Goal: Complete application form

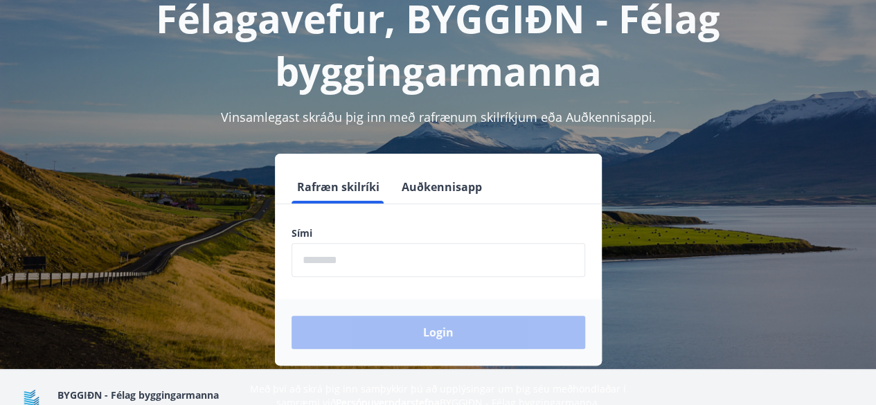
scroll to position [139, 0]
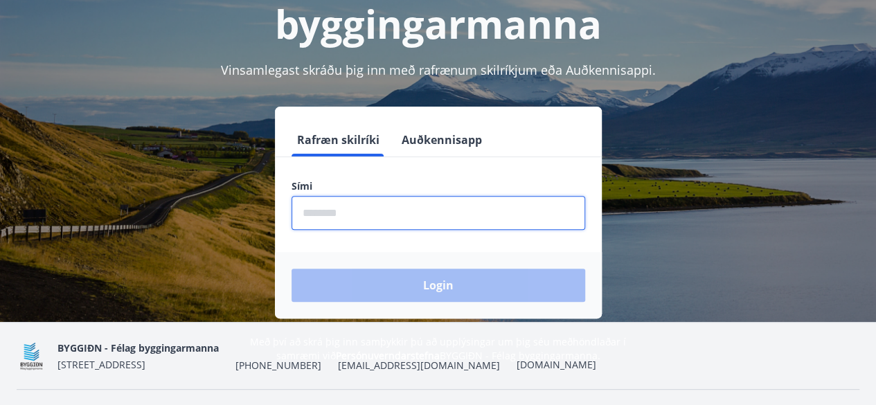
click at [310, 215] on input "phone" at bounding box center [439, 213] width 294 height 34
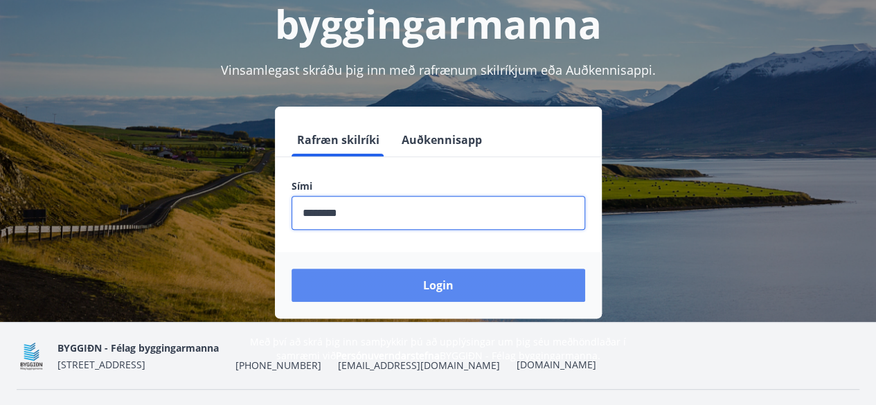
type input "********"
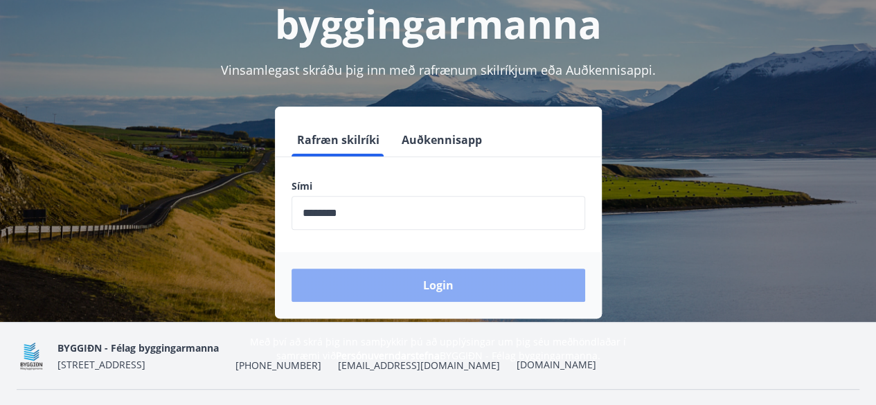
click at [398, 281] on button "Login" at bounding box center [439, 285] width 294 height 33
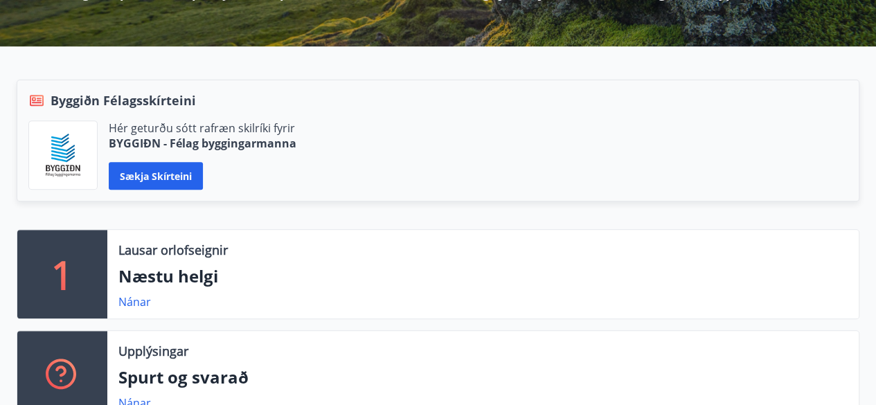
scroll to position [277, 0]
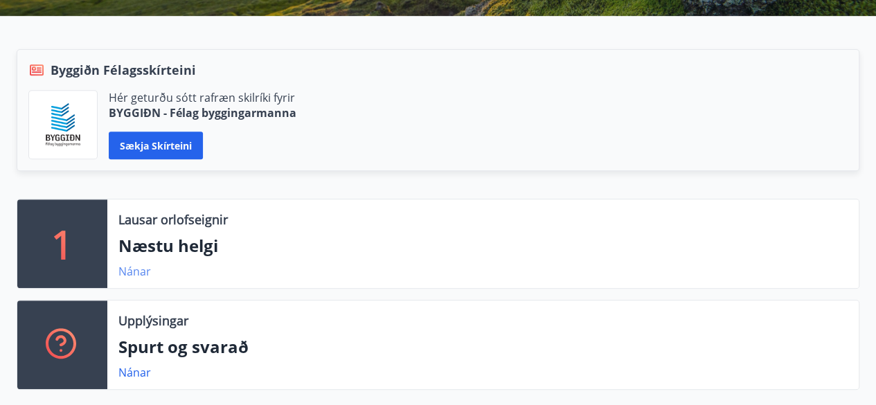
click at [134, 267] on link "Nánar" at bounding box center [134, 271] width 33 height 15
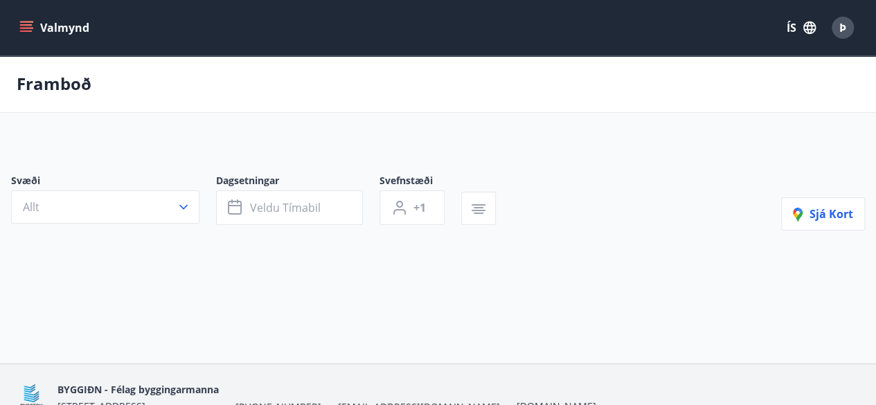
type input "*"
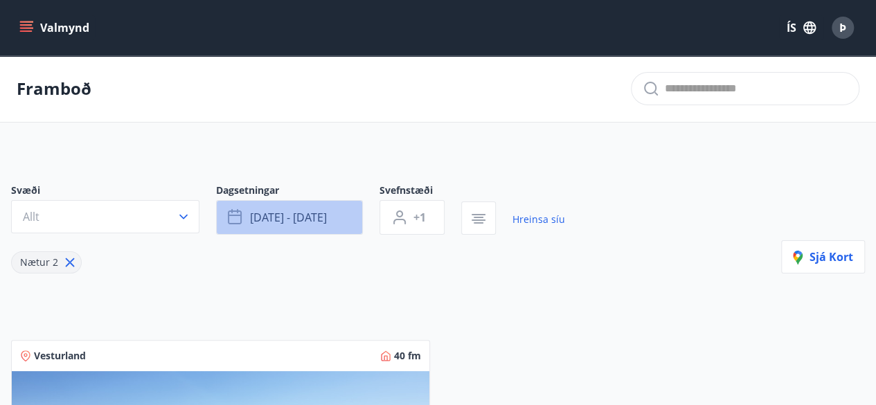
click at [351, 219] on button "ágú 15 - ágú 18" at bounding box center [289, 217] width 147 height 35
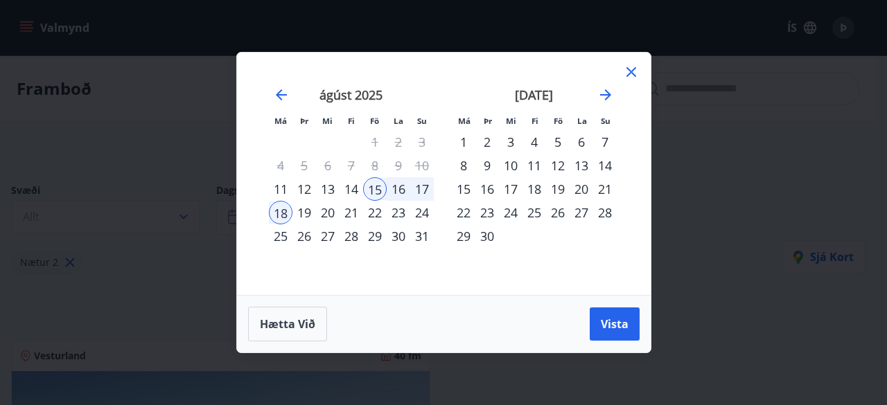
click at [623, 69] on icon at bounding box center [631, 72] width 17 height 17
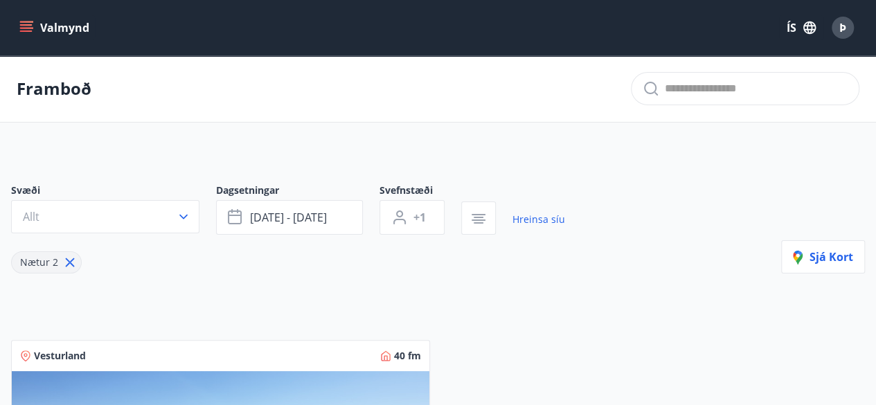
click at [68, 32] on button "Valmynd" at bounding box center [56, 27] width 78 height 25
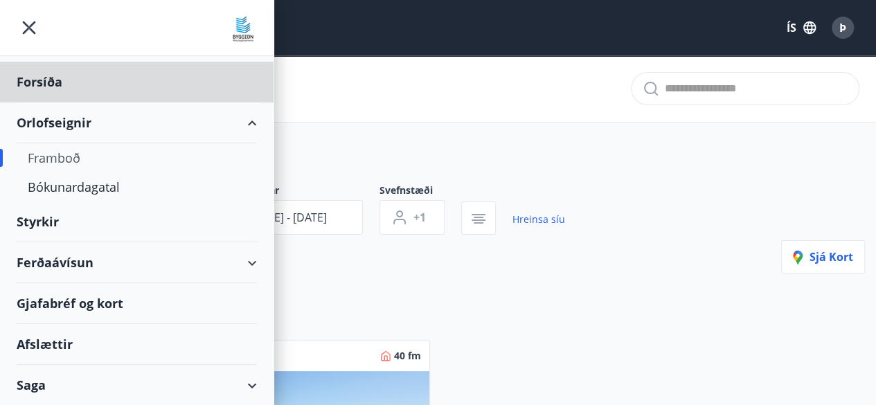
click at [59, 103] on div "Styrkir" at bounding box center [137, 82] width 240 height 41
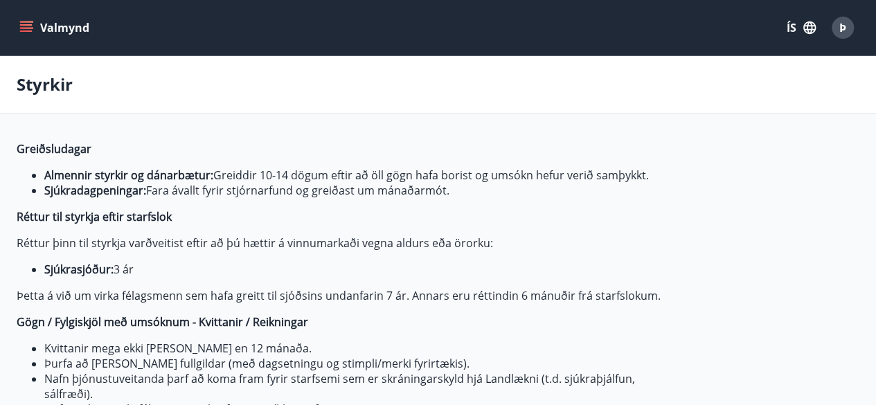
type input "***"
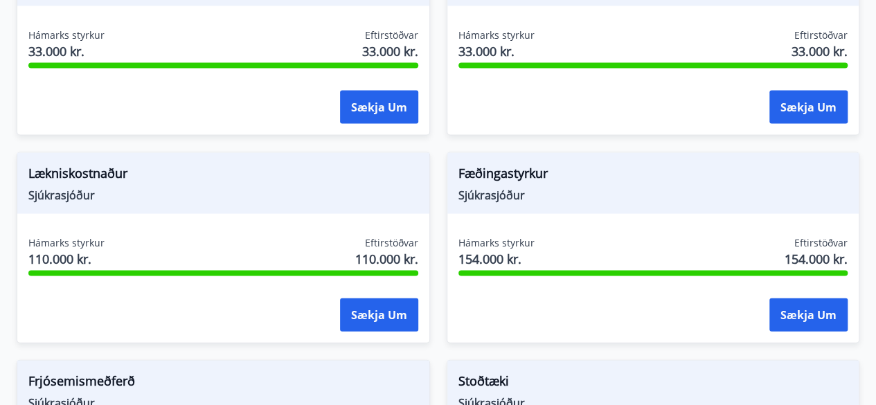
scroll to position [1316, 0]
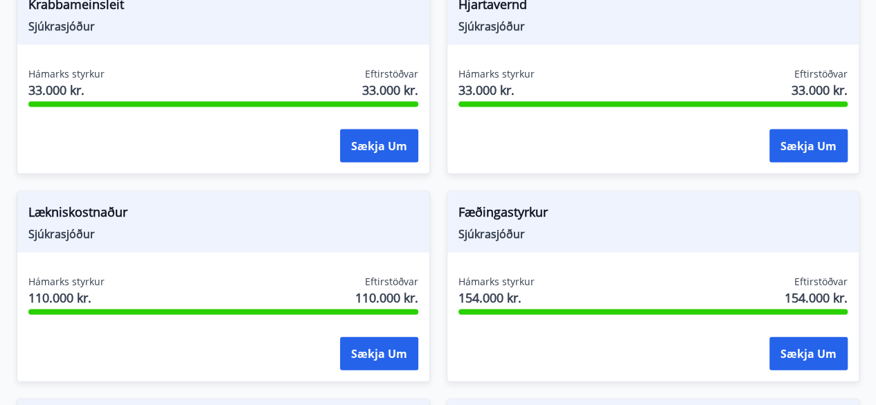
click at [369, 207] on span "Lækniskostnaður" at bounding box center [223, 215] width 390 height 24
click at [390, 347] on button "Sækja um" at bounding box center [379, 353] width 78 height 33
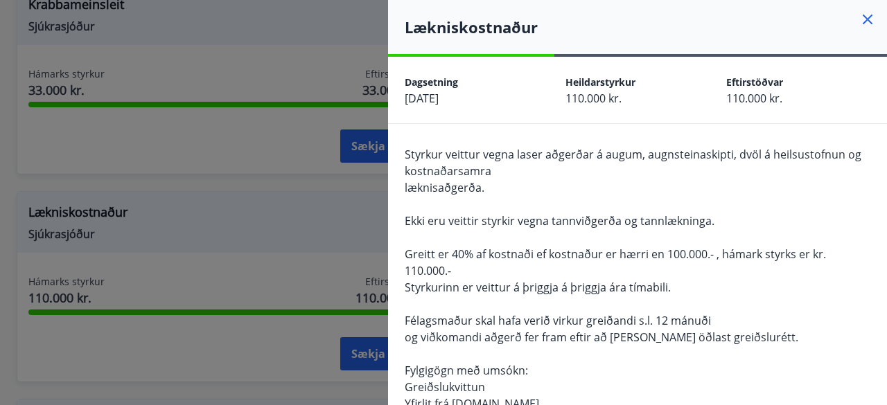
click at [292, 225] on div at bounding box center [443, 202] width 887 height 405
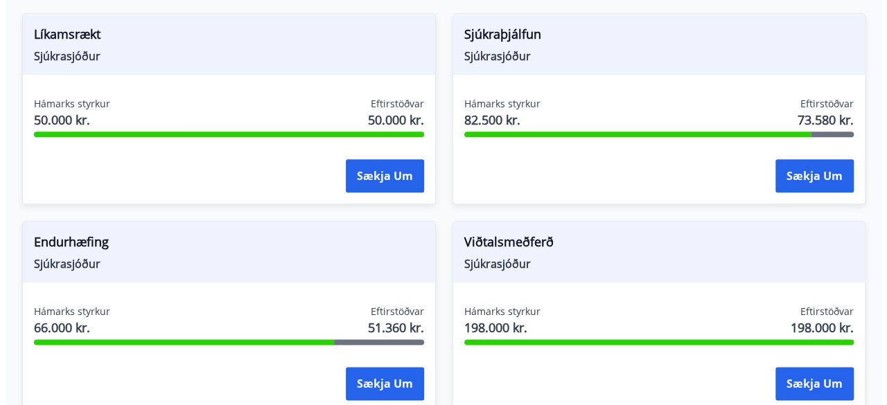
scroll to position [693, 0]
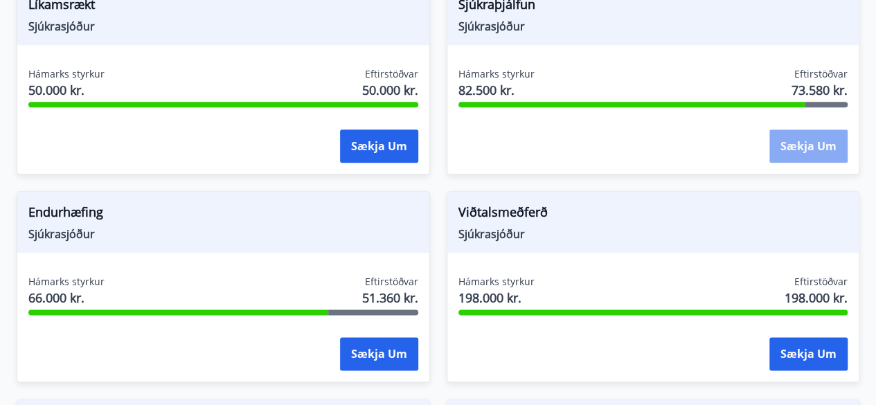
click at [800, 152] on button "Sækja um" at bounding box center [809, 146] width 78 height 33
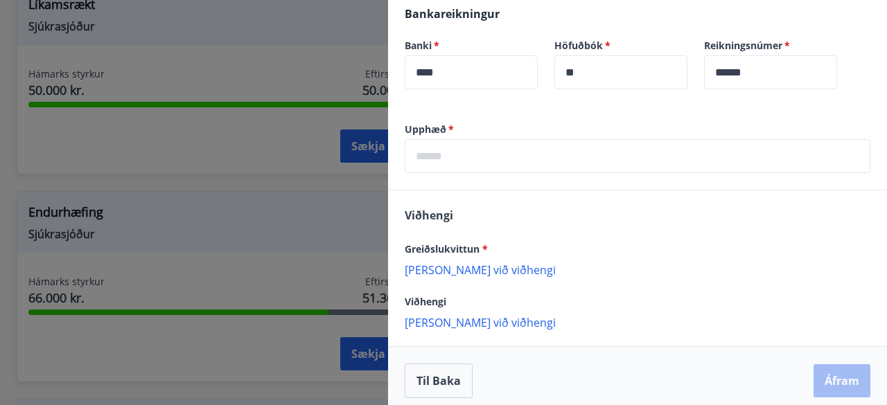
scroll to position [450, 0]
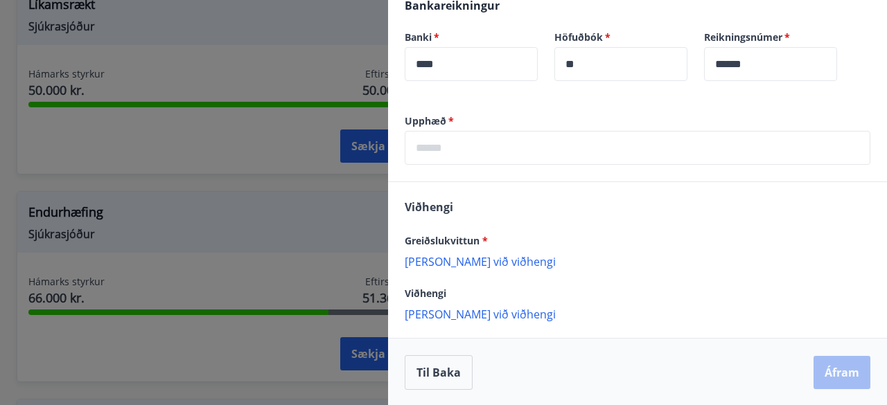
click at [529, 146] on input "text" at bounding box center [638, 148] width 466 height 34
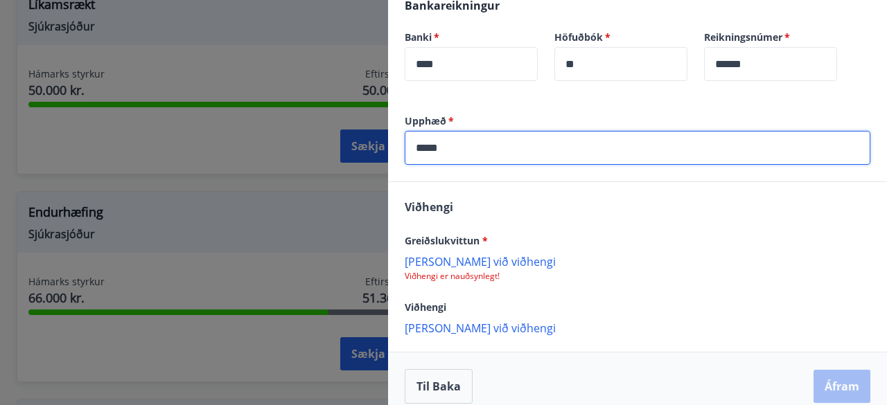
type input "*****"
click at [470, 262] on p "Bæta við viðhengi" at bounding box center [638, 261] width 466 height 14
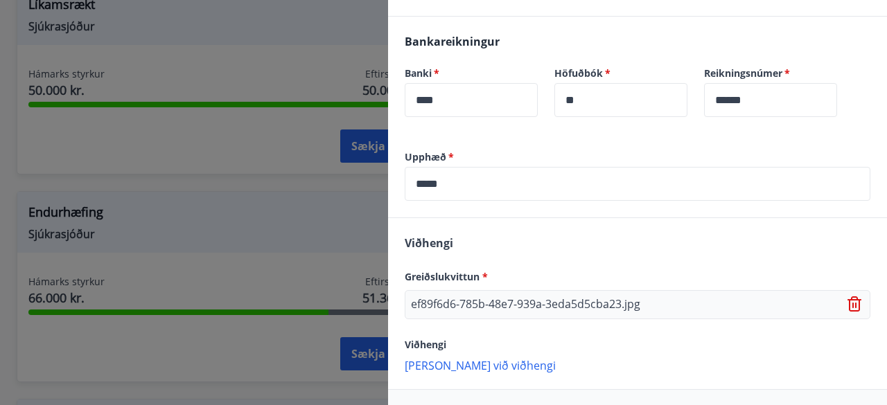
scroll to position [466, 0]
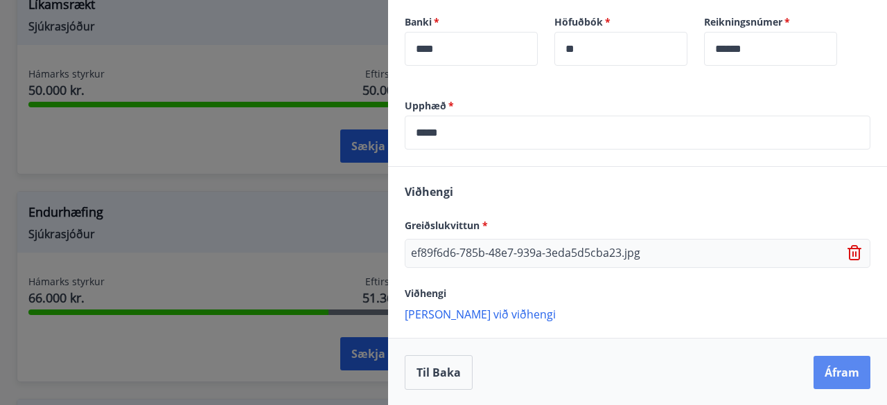
click at [839, 378] on button "Áfram" at bounding box center [841, 372] width 57 height 33
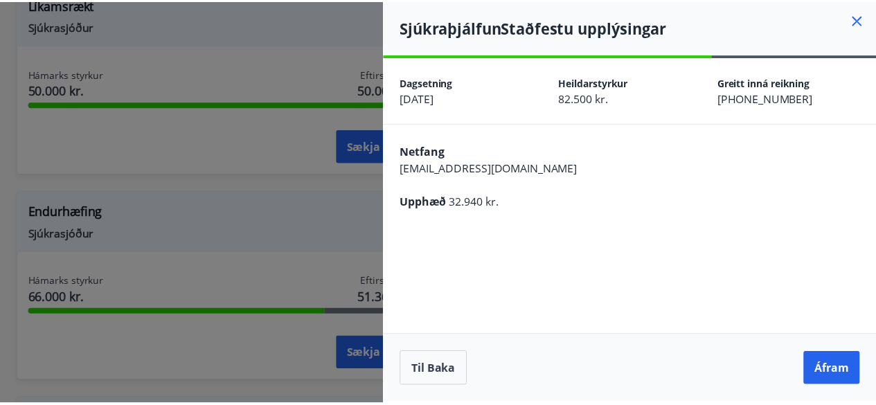
scroll to position [0, 0]
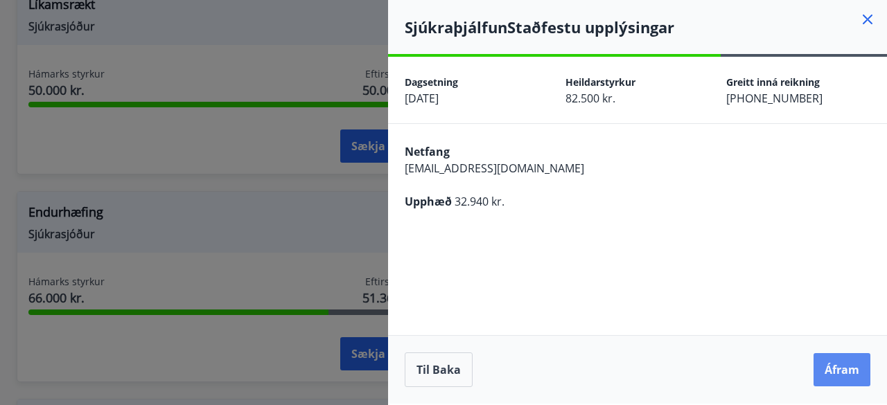
click at [840, 371] on button "Áfram" at bounding box center [841, 369] width 57 height 33
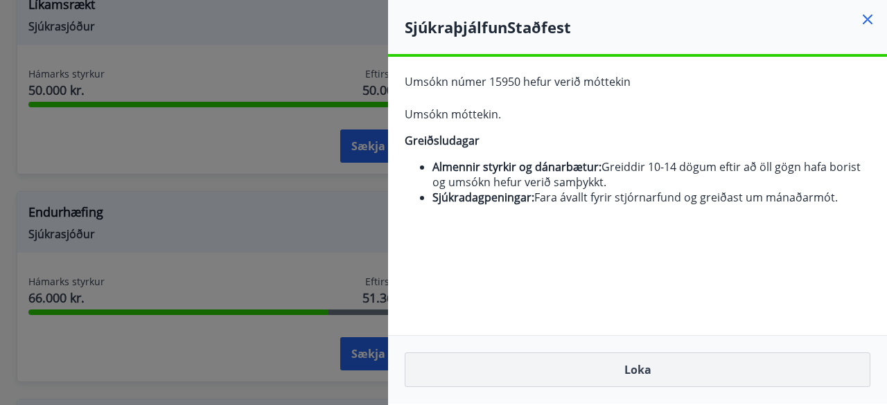
click at [680, 367] on button "Loka" at bounding box center [638, 370] width 466 height 35
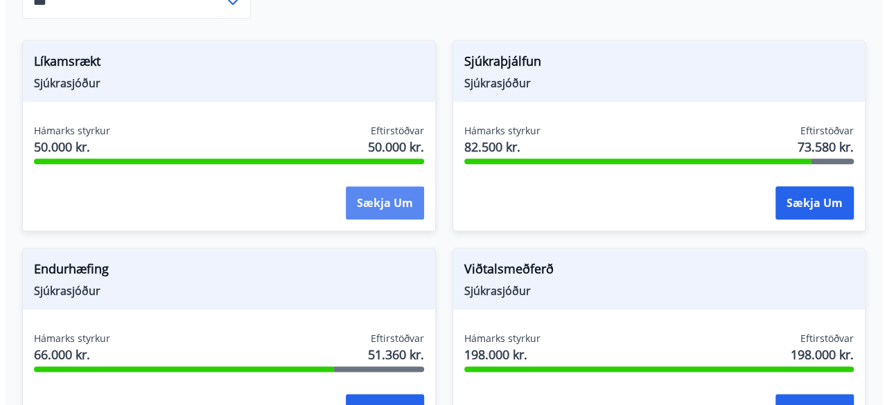
scroll to position [693, 0]
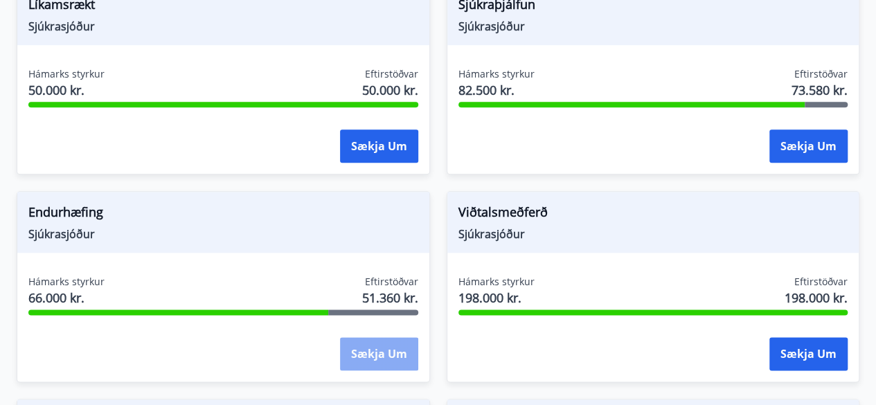
click at [400, 353] on button "Sækja um" at bounding box center [379, 353] width 78 height 33
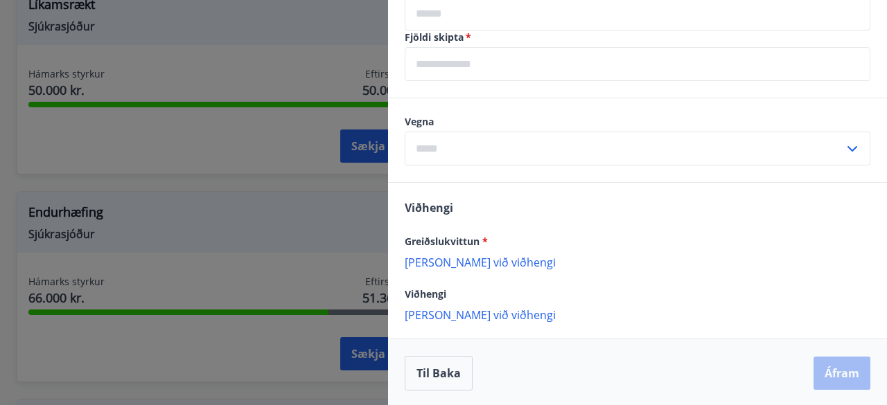
scroll to position [602, 0]
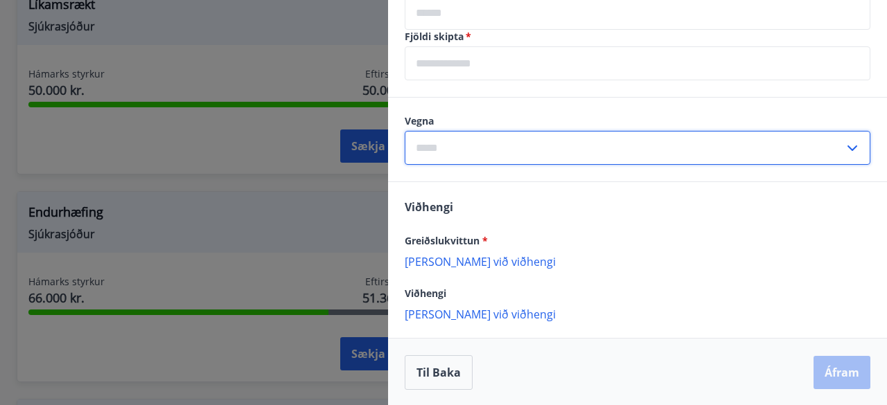
click at [533, 149] on input "text" at bounding box center [624, 148] width 439 height 34
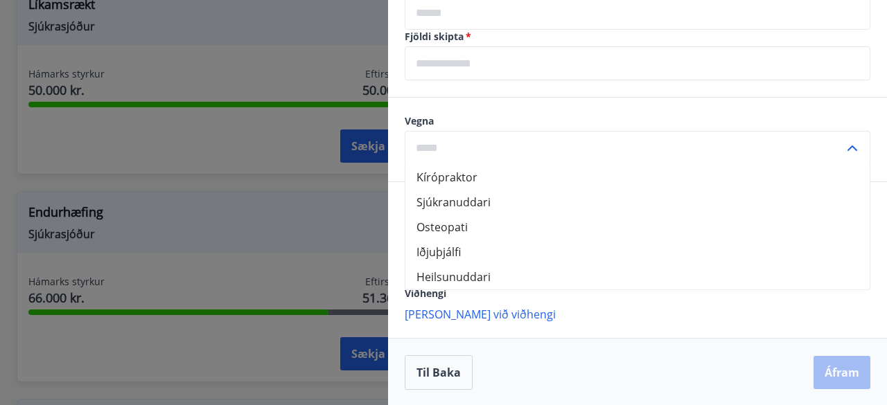
click at [508, 177] on li "Kírópraktor" at bounding box center [637, 177] width 464 height 25
type input "**********"
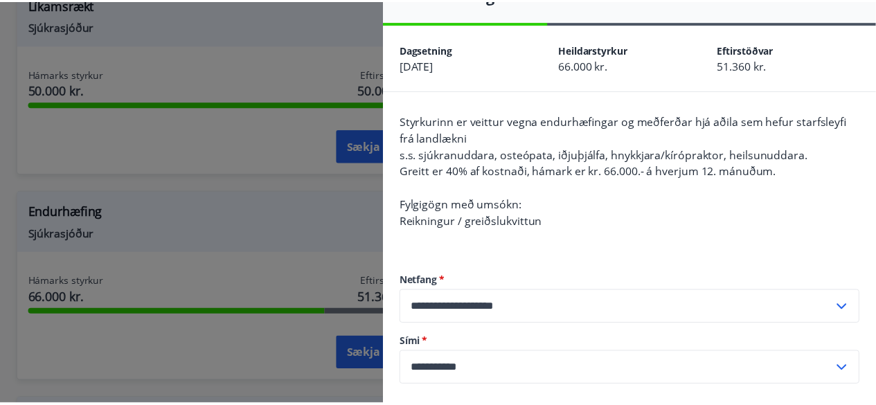
scroll to position [0, 0]
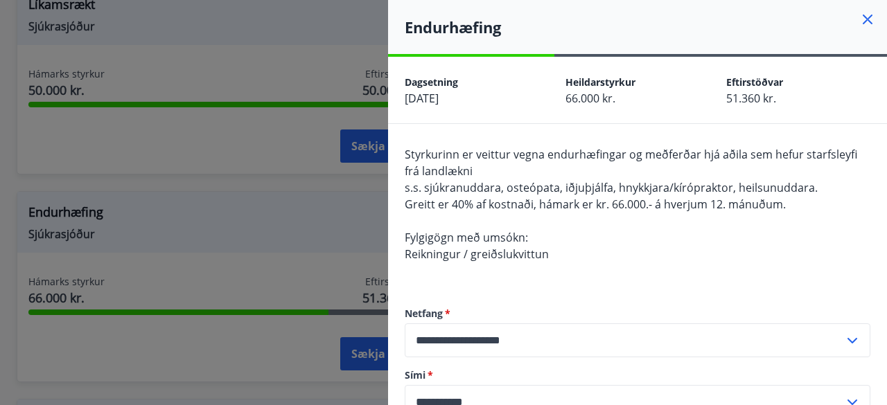
click at [848, 27] on h4 "Endurhæfing" at bounding box center [646, 27] width 482 height 21
click at [863, 23] on icon at bounding box center [868, 20] width 10 height 10
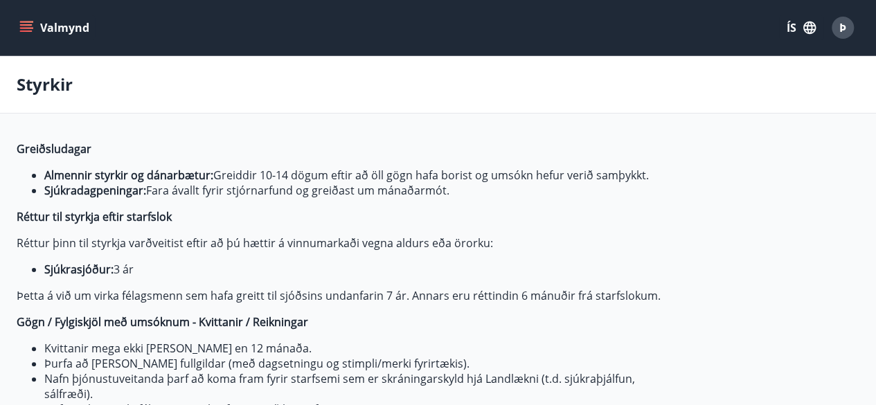
click at [62, 34] on button "Valmynd" at bounding box center [56, 27] width 78 height 25
click at [849, 31] on div "Þ" at bounding box center [843, 28] width 22 height 22
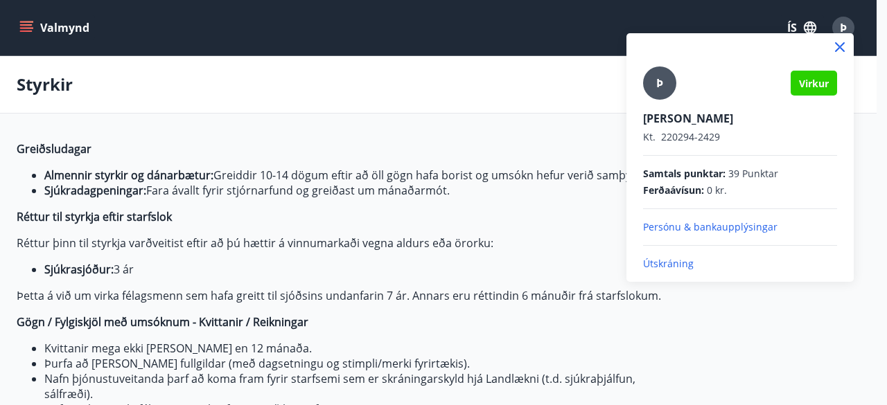
click at [701, 224] on p "Persónu & bankaupplýsingar" at bounding box center [740, 227] width 194 height 14
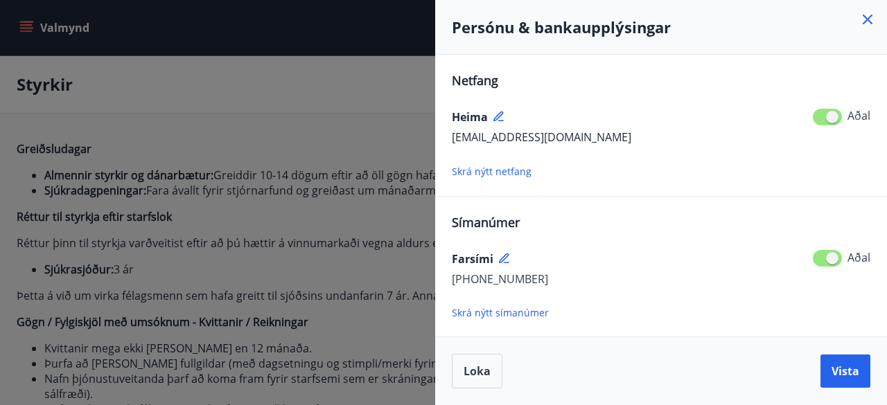
click at [872, 24] on icon at bounding box center [867, 19] width 17 height 17
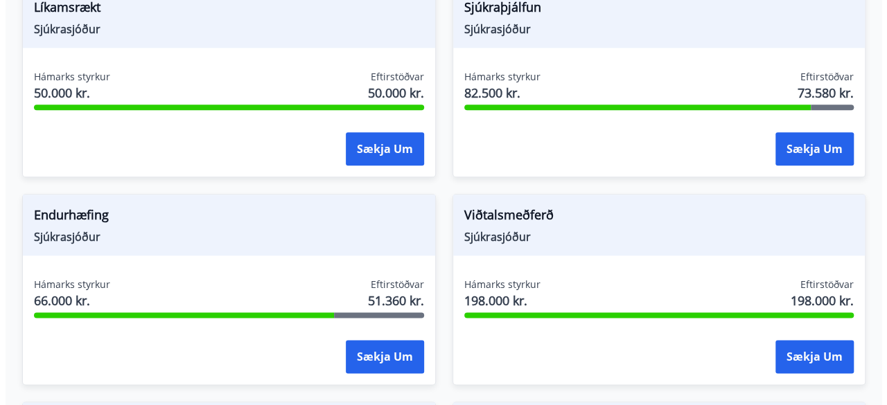
scroll to position [693, 0]
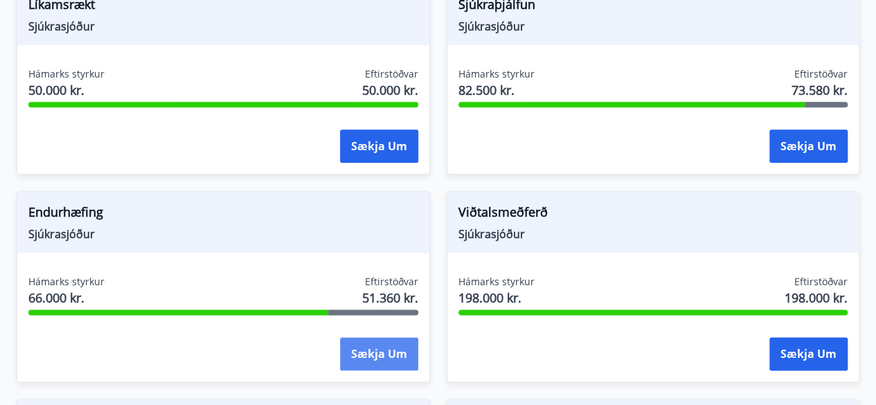
click at [373, 360] on button "Sækja um" at bounding box center [379, 353] width 78 height 33
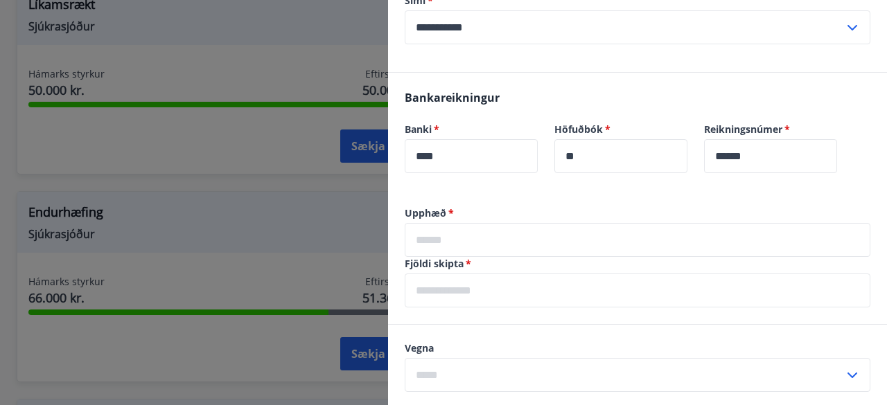
scroll to position [416, 0]
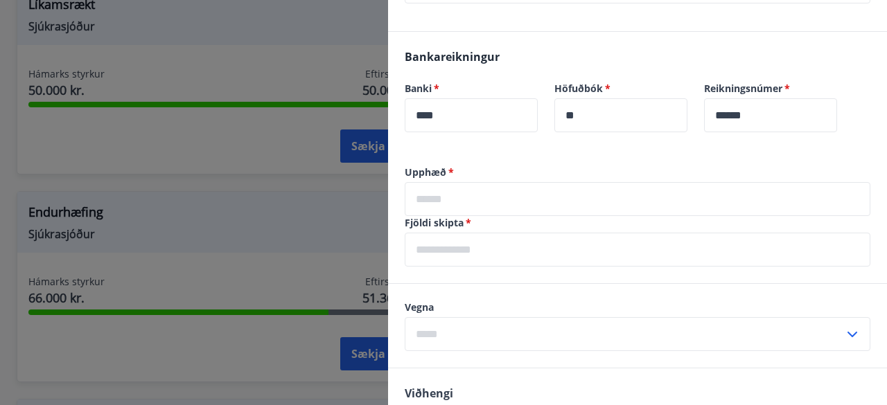
click at [513, 254] on input "text" at bounding box center [638, 250] width 466 height 34
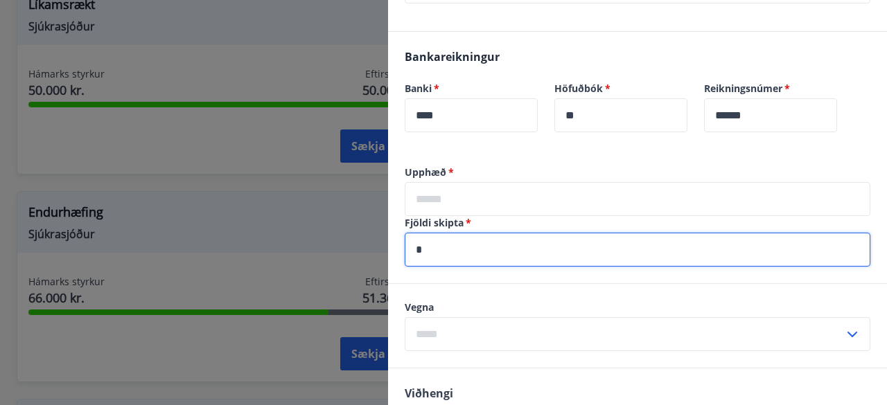
type input "*"
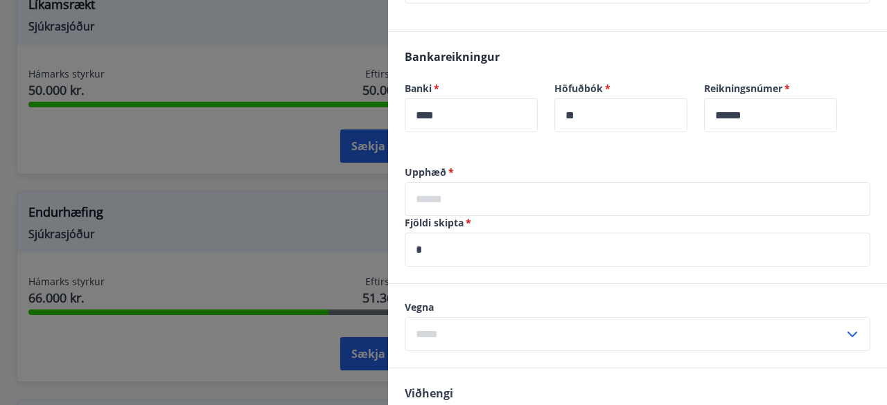
click at [471, 200] on input "text" at bounding box center [638, 199] width 466 height 34
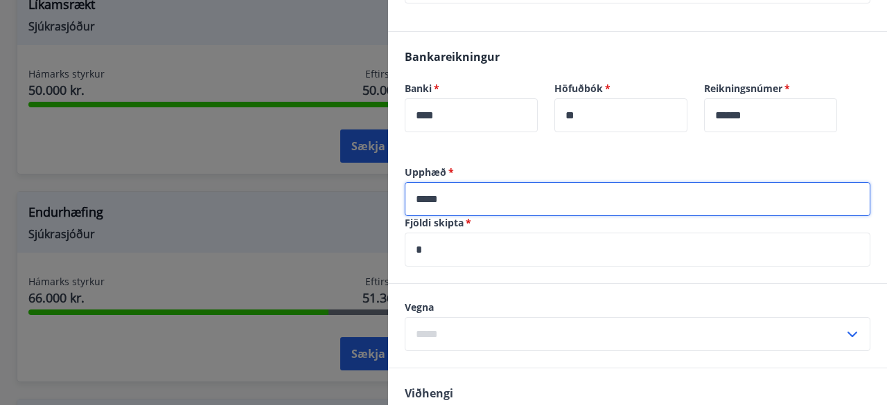
type input "*****"
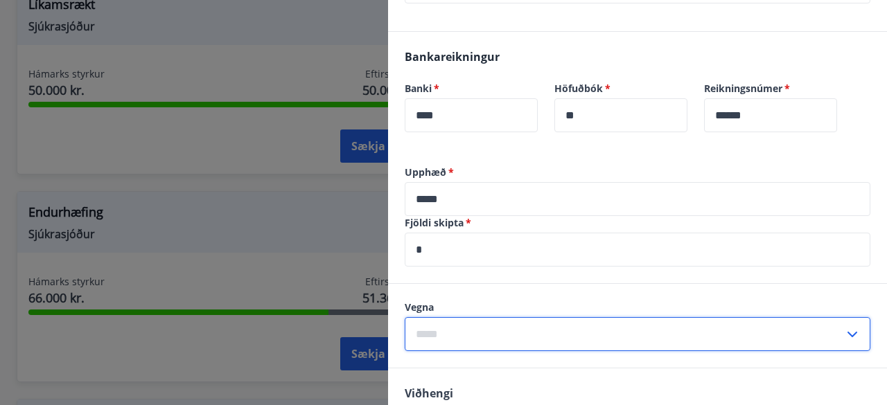
click at [464, 328] on input "text" at bounding box center [624, 334] width 439 height 34
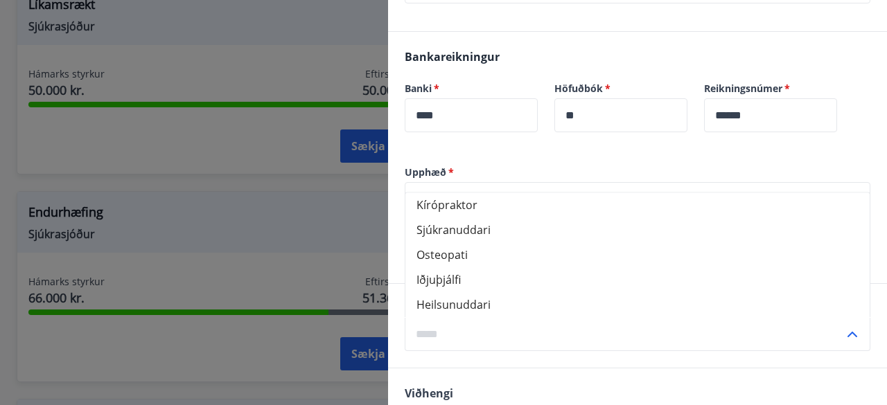
click at [479, 209] on li "Kírópraktor" at bounding box center [637, 205] width 464 height 25
type input "**********"
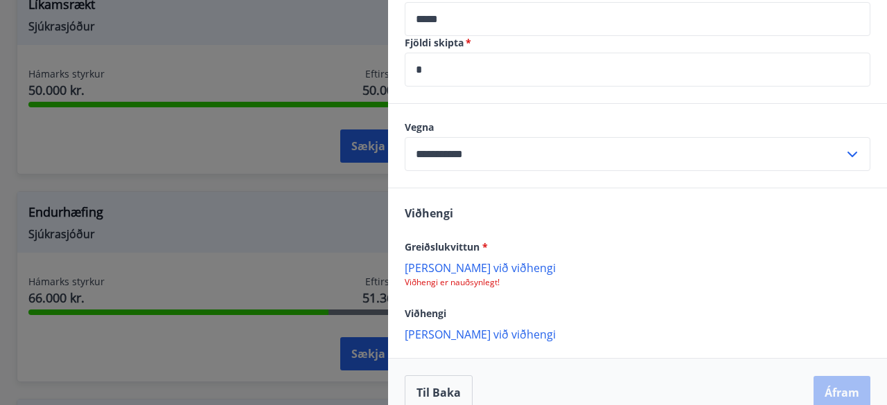
scroll to position [616, 0]
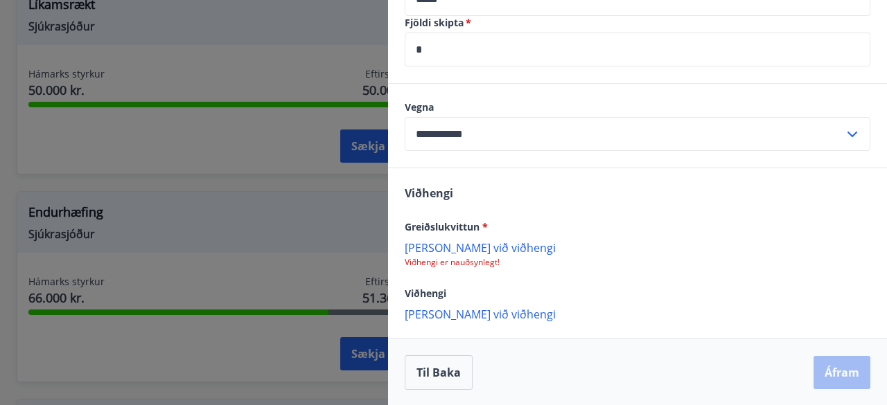
click at [459, 245] on p "Bæta við viðhengi" at bounding box center [638, 247] width 466 height 14
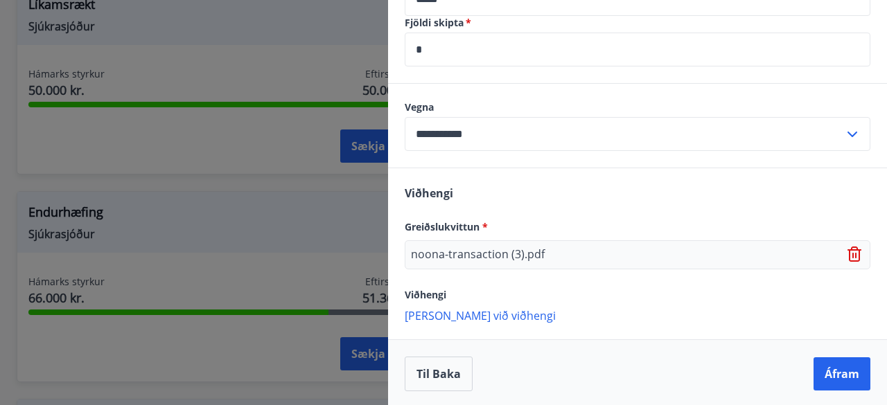
scroll to position [617, 0]
click at [485, 312] on p "Bæta við viðhengi" at bounding box center [638, 315] width 466 height 14
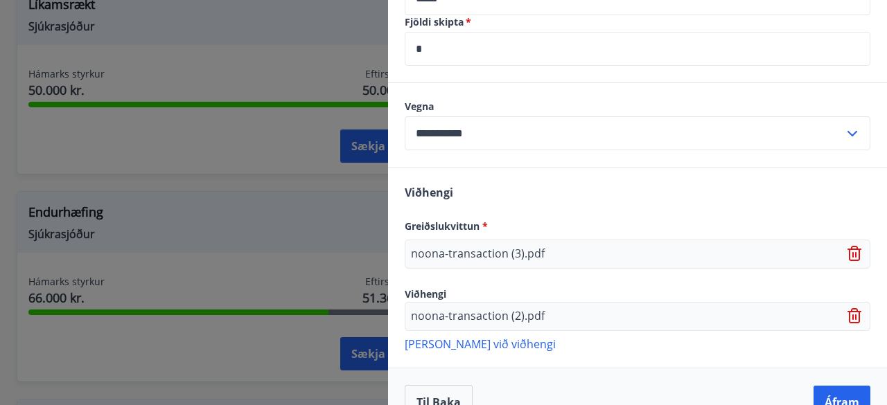
click at [451, 338] on p "Bæta við viðhengi" at bounding box center [638, 344] width 466 height 14
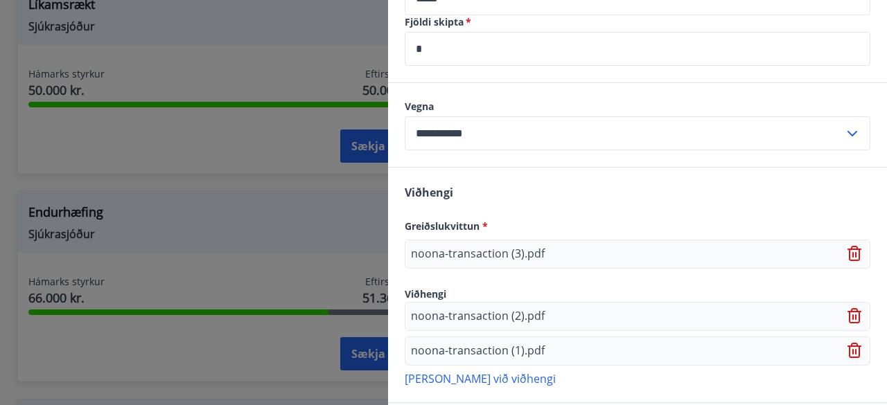
click at [453, 378] on p "Bæta við viðhengi" at bounding box center [638, 378] width 466 height 14
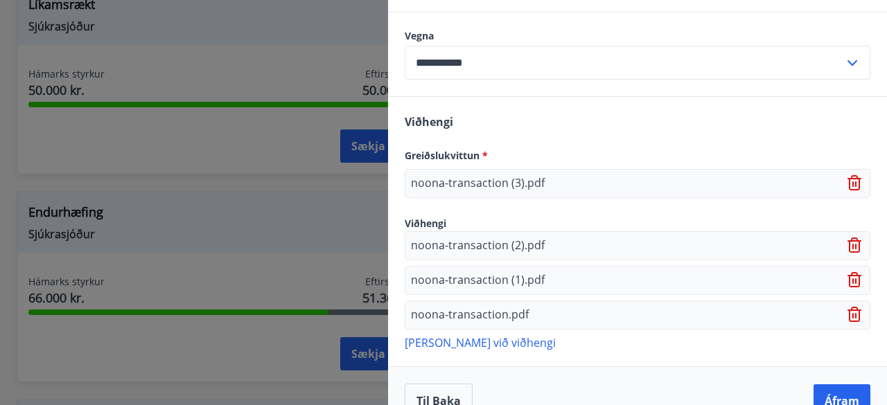
scroll to position [714, 0]
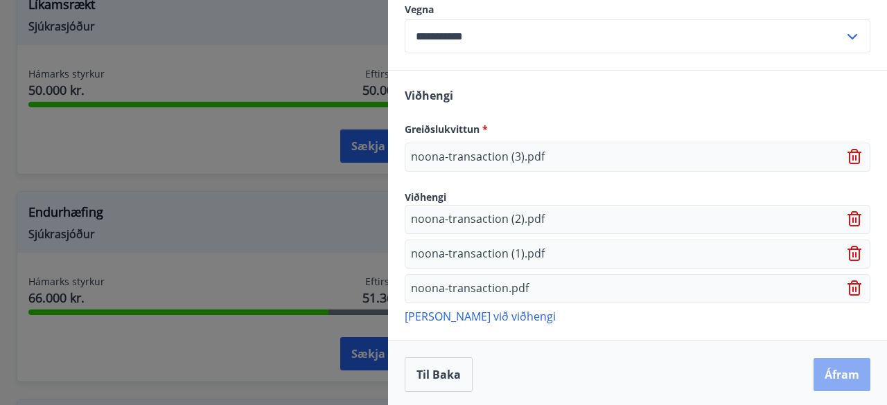
click at [822, 369] on button "Áfram" at bounding box center [841, 374] width 57 height 33
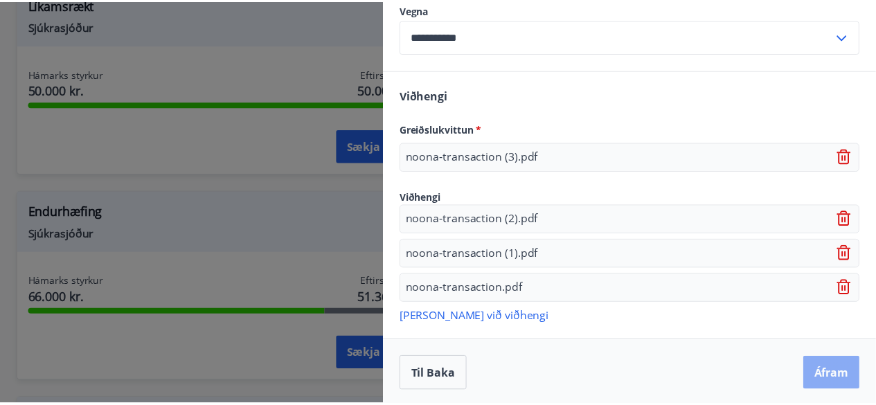
scroll to position [0, 0]
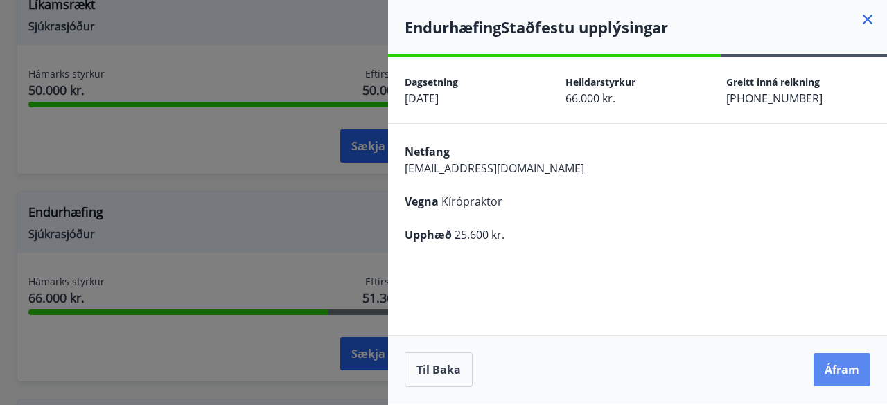
click at [840, 369] on button "Áfram" at bounding box center [841, 369] width 57 height 33
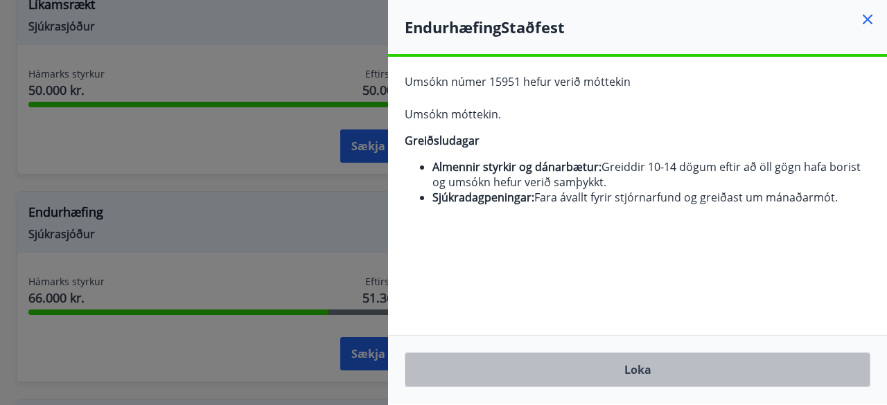
click at [639, 373] on button "Loka" at bounding box center [638, 370] width 466 height 35
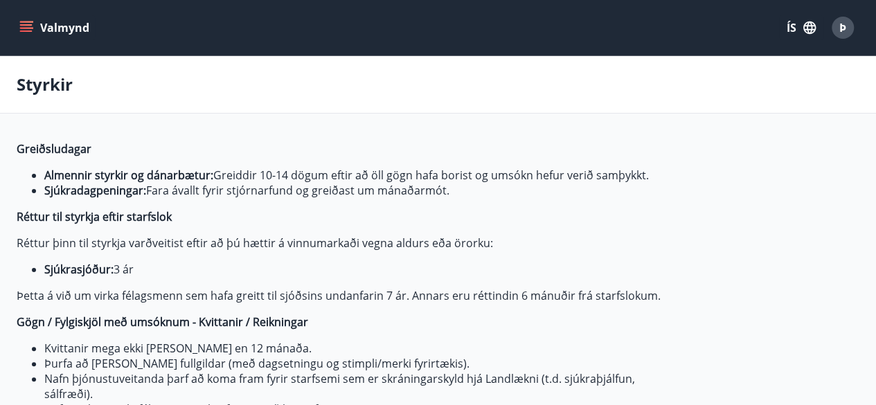
click at [66, 26] on button "Valmynd" at bounding box center [56, 27] width 78 height 25
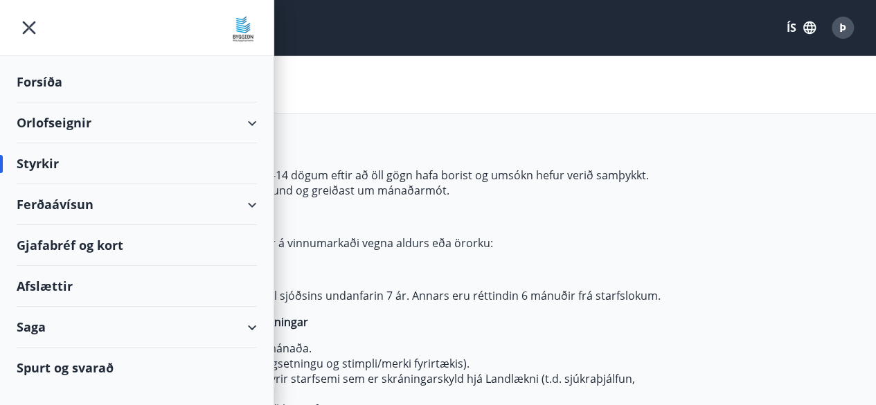
click at [64, 120] on div "Orlofseignir" at bounding box center [137, 123] width 240 height 41
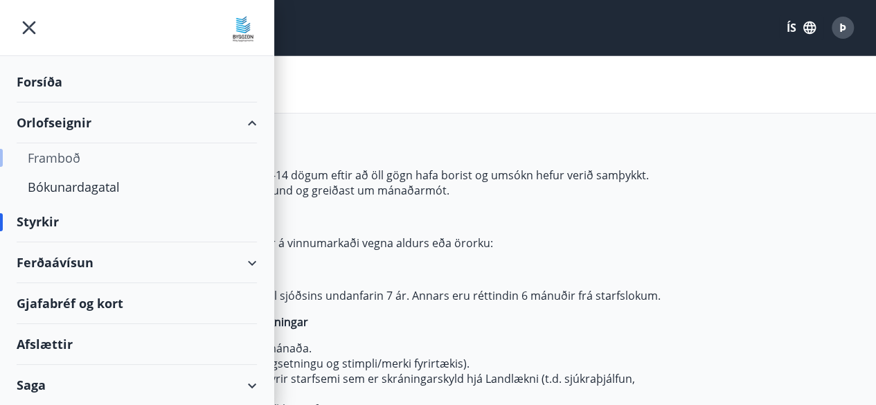
click at [62, 153] on div "Framboð" at bounding box center [137, 157] width 218 height 29
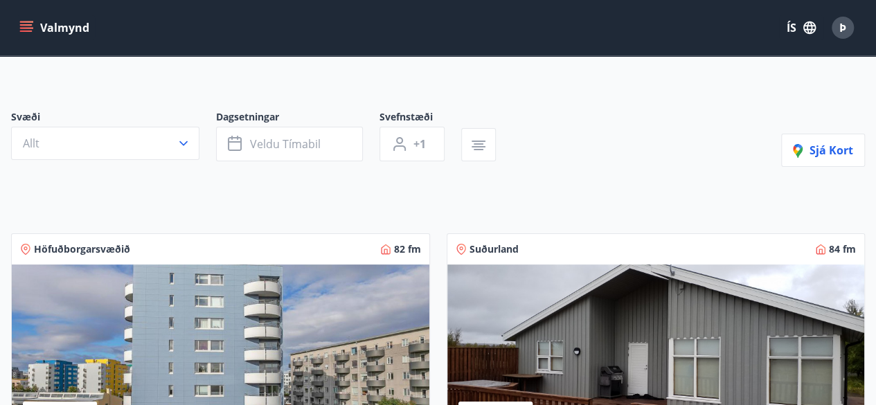
scroll to position [69, 0]
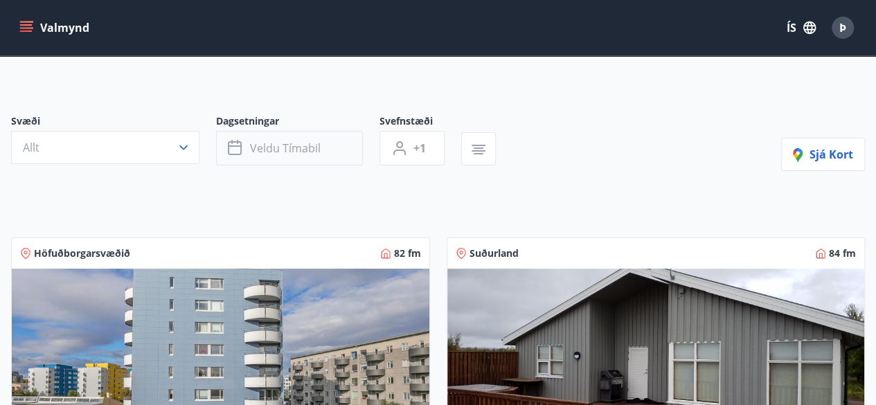
click at [277, 150] on span "Veldu tímabil" at bounding box center [285, 148] width 71 height 15
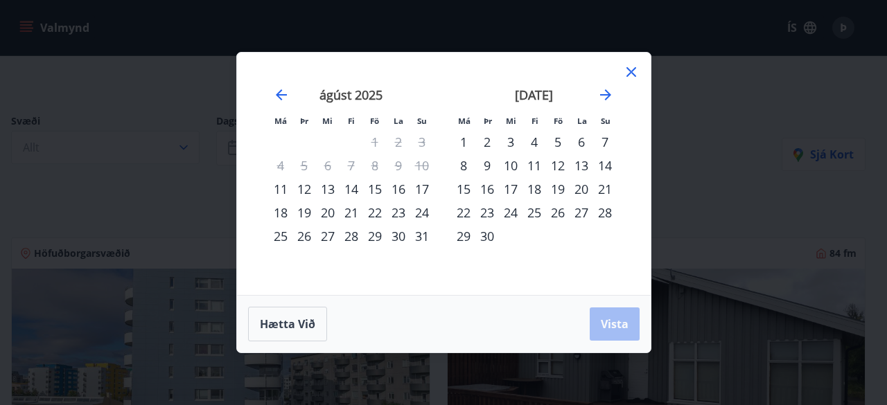
click at [377, 211] on div "22" at bounding box center [375, 213] width 24 height 24
click at [283, 237] on div "25" at bounding box center [281, 236] width 24 height 24
click at [615, 329] on span "Vista" at bounding box center [615, 324] width 28 height 15
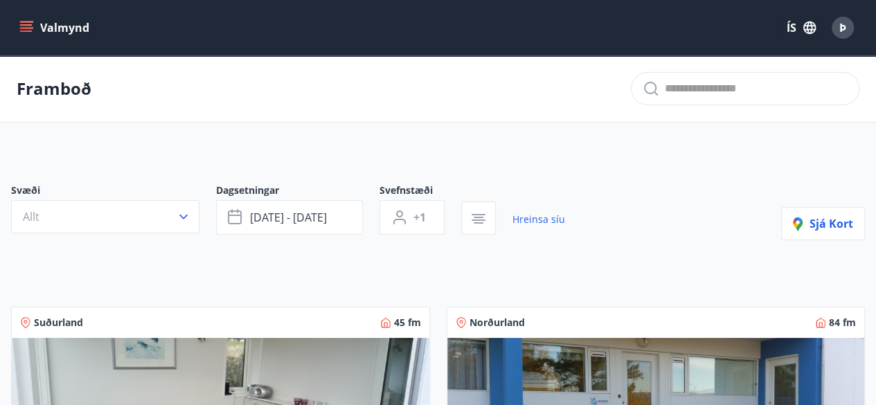
click at [58, 26] on button "Valmynd" at bounding box center [56, 27] width 78 height 25
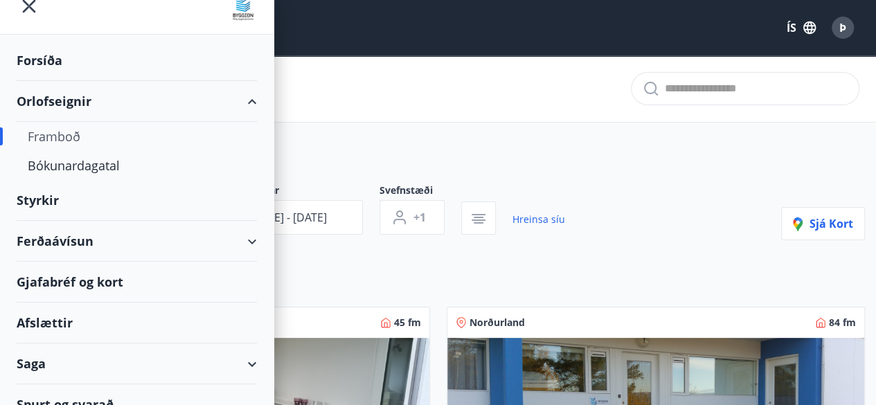
scroll to position [39, 0]
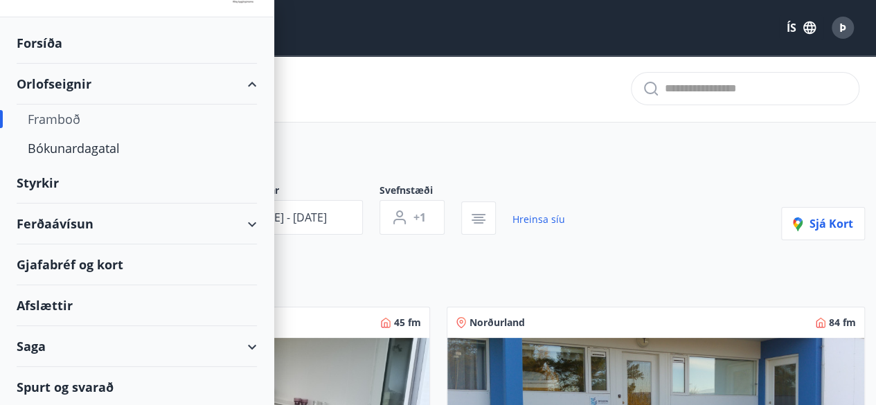
click at [87, 264] on div "Gjafabréf og kort" at bounding box center [137, 265] width 240 height 41
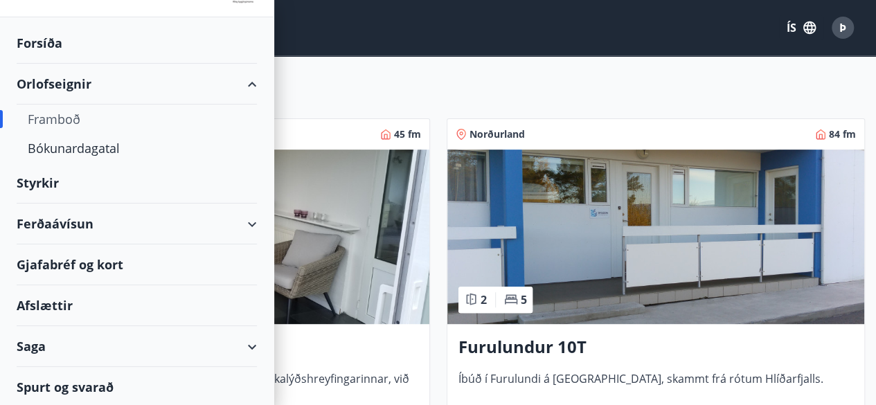
scroll to position [277, 0]
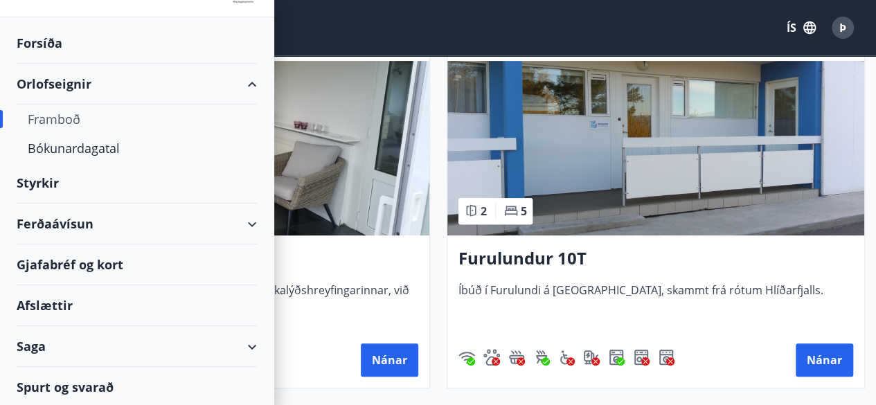
click at [435, 152] on div "Norðurland 84 fm 2 5 Furulundur 10T Íbúð í Furulundi á Akureyri, skammt frá rót…" at bounding box center [648, 201] width 436 height 376
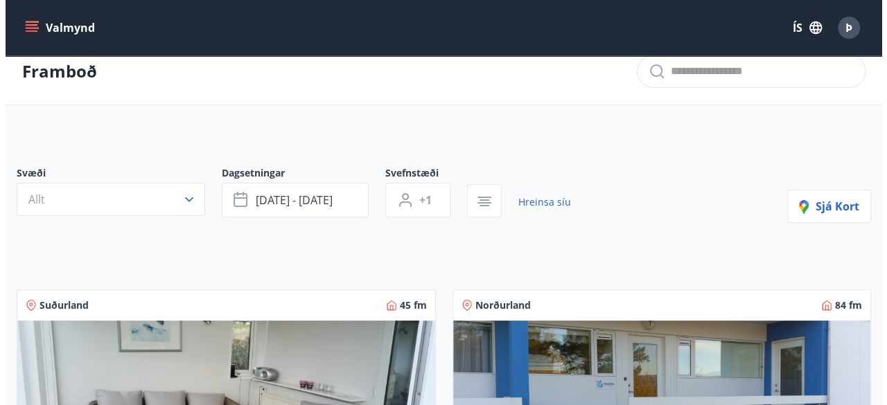
scroll to position [0, 0]
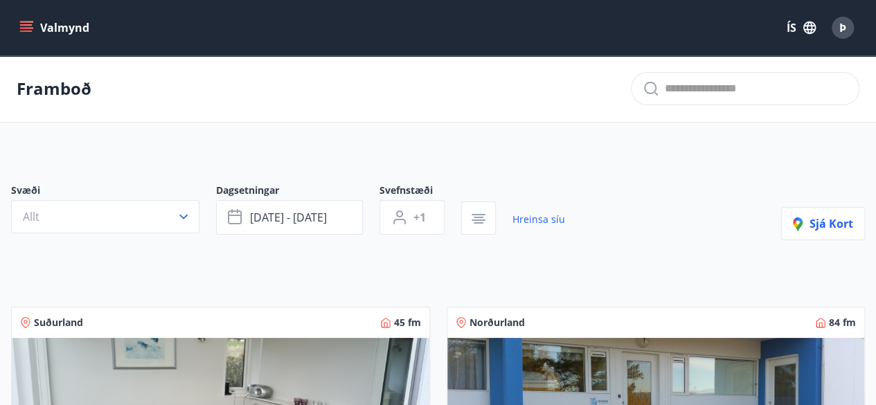
click at [793, 26] on button "ÍS" at bounding box center [801, 27] width 44 height 25
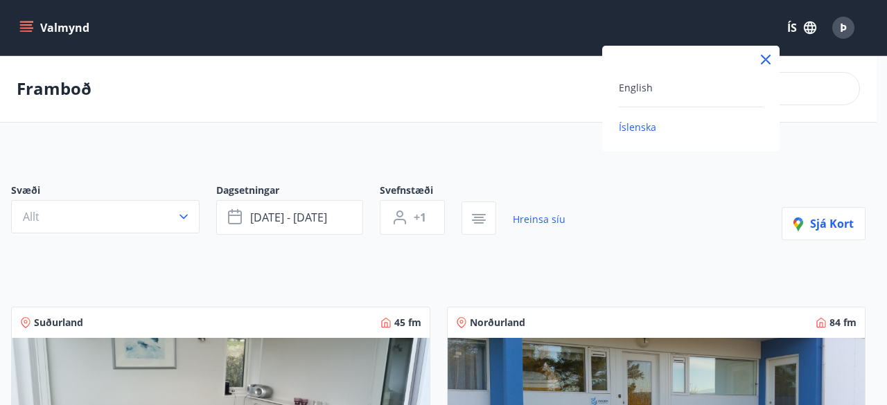
click at [825, 26] on div at bounding box center [443, 202] width 887 height 405
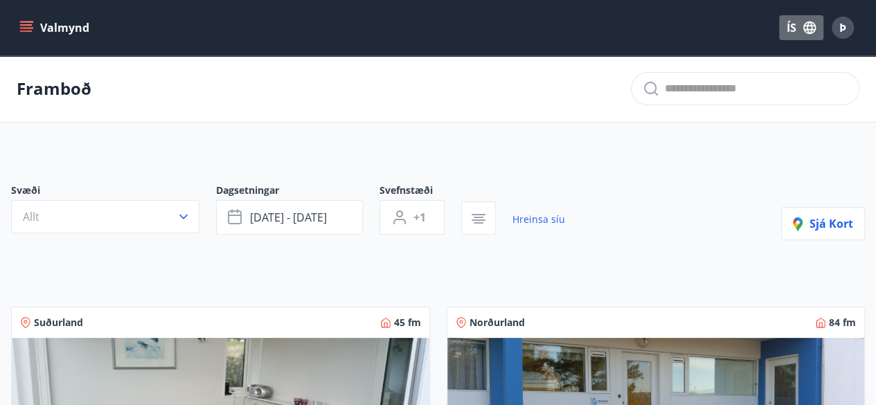
click at [816, 28] on icon "button" at bounding box center [809, 27] width 15 height 15
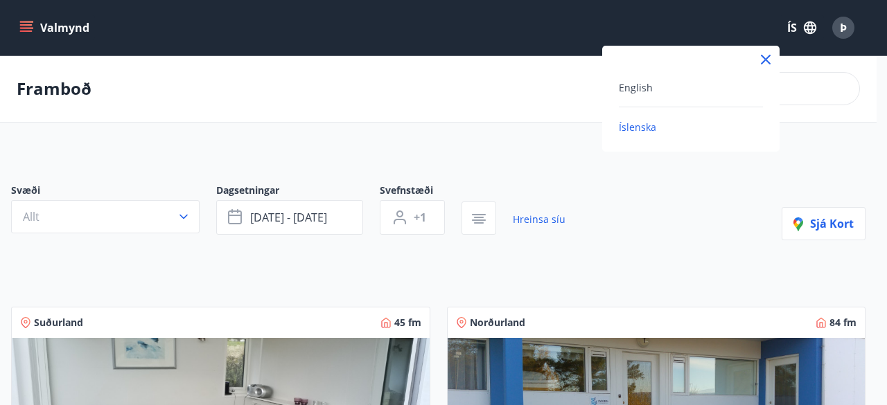
click at [863, 27] on div at bounding box center [443, 202] width 887 height 405
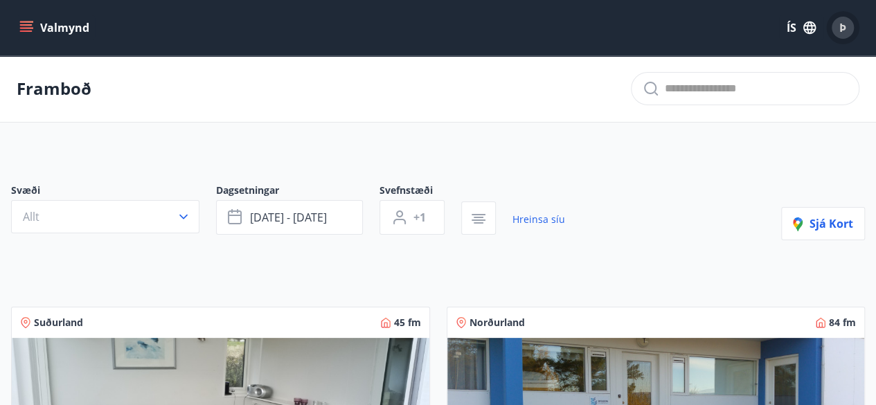
click at [842, 28] on span "Þ" at bounding box center [843, 27] width 7 height 15
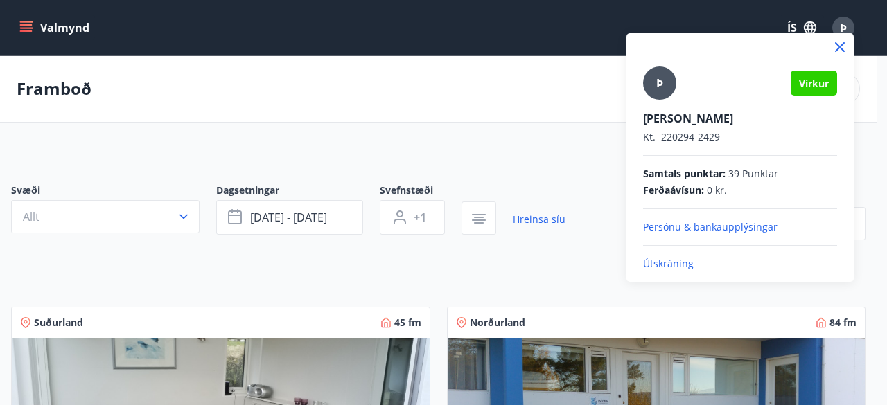
click at [707, 227] on p "Persónu & bankaupplýsingar" at bounding box center [740, 227] width 194 height 14
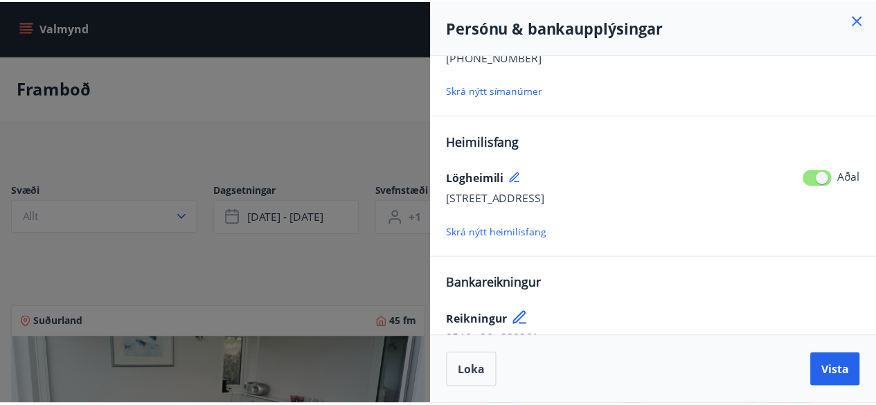
scroll to position [248, 0]
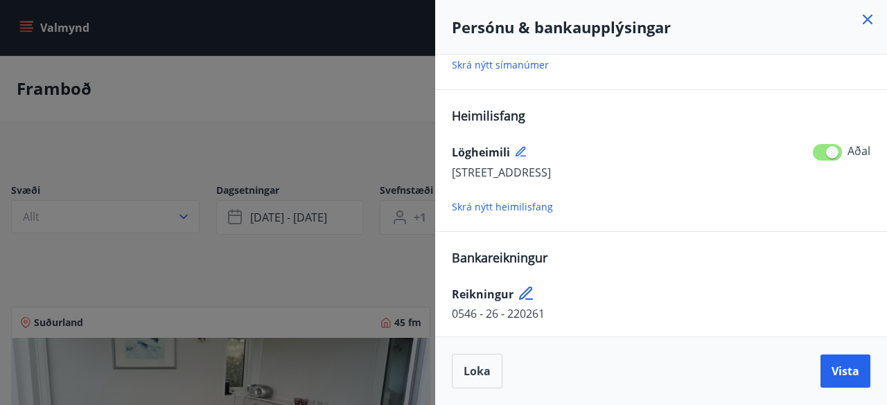
click at [869, 21] on icon at bounding box center [868, 20] width 10 height 10
